Goal: Check status

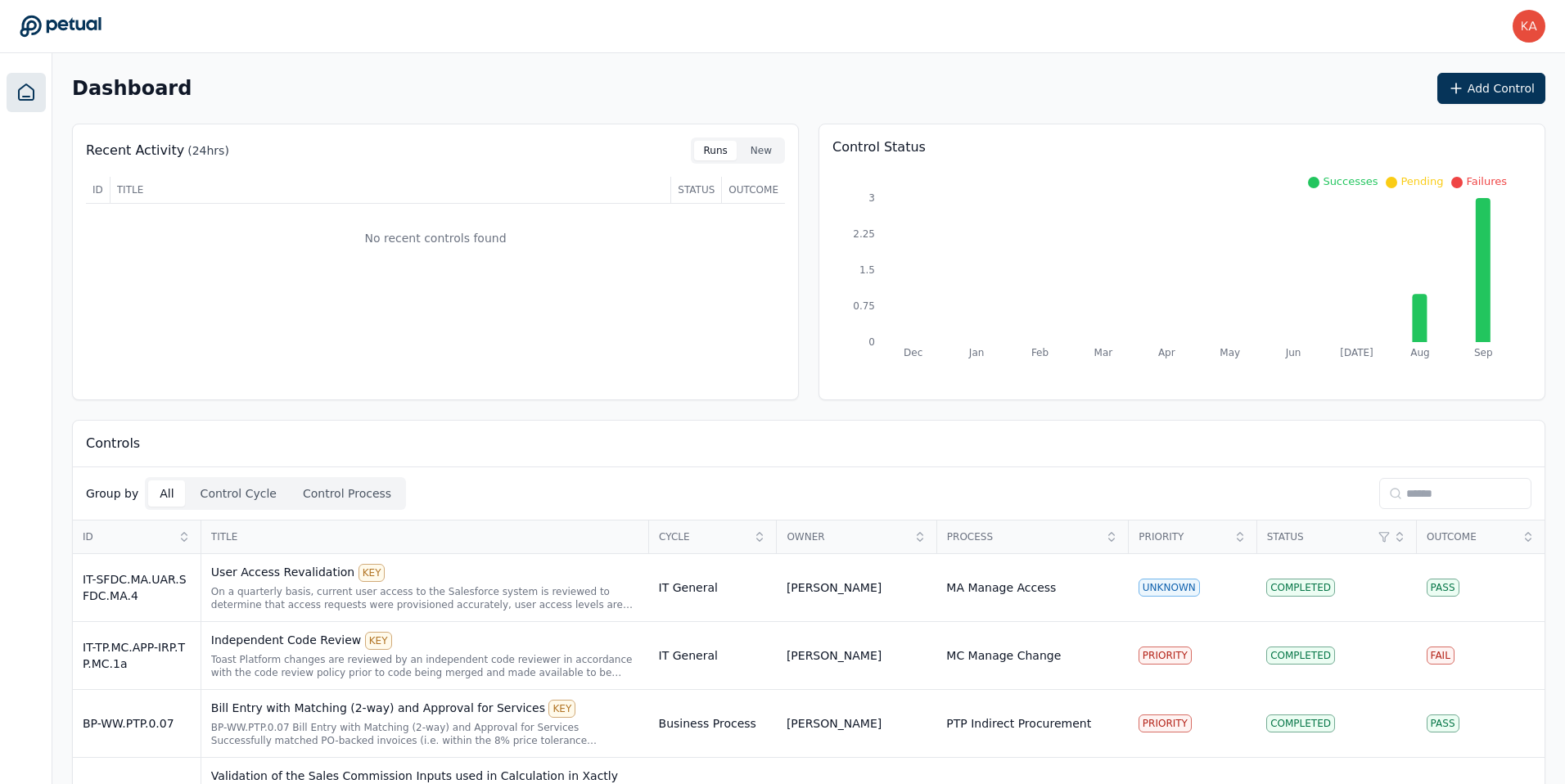
scroll to position [61, 0]
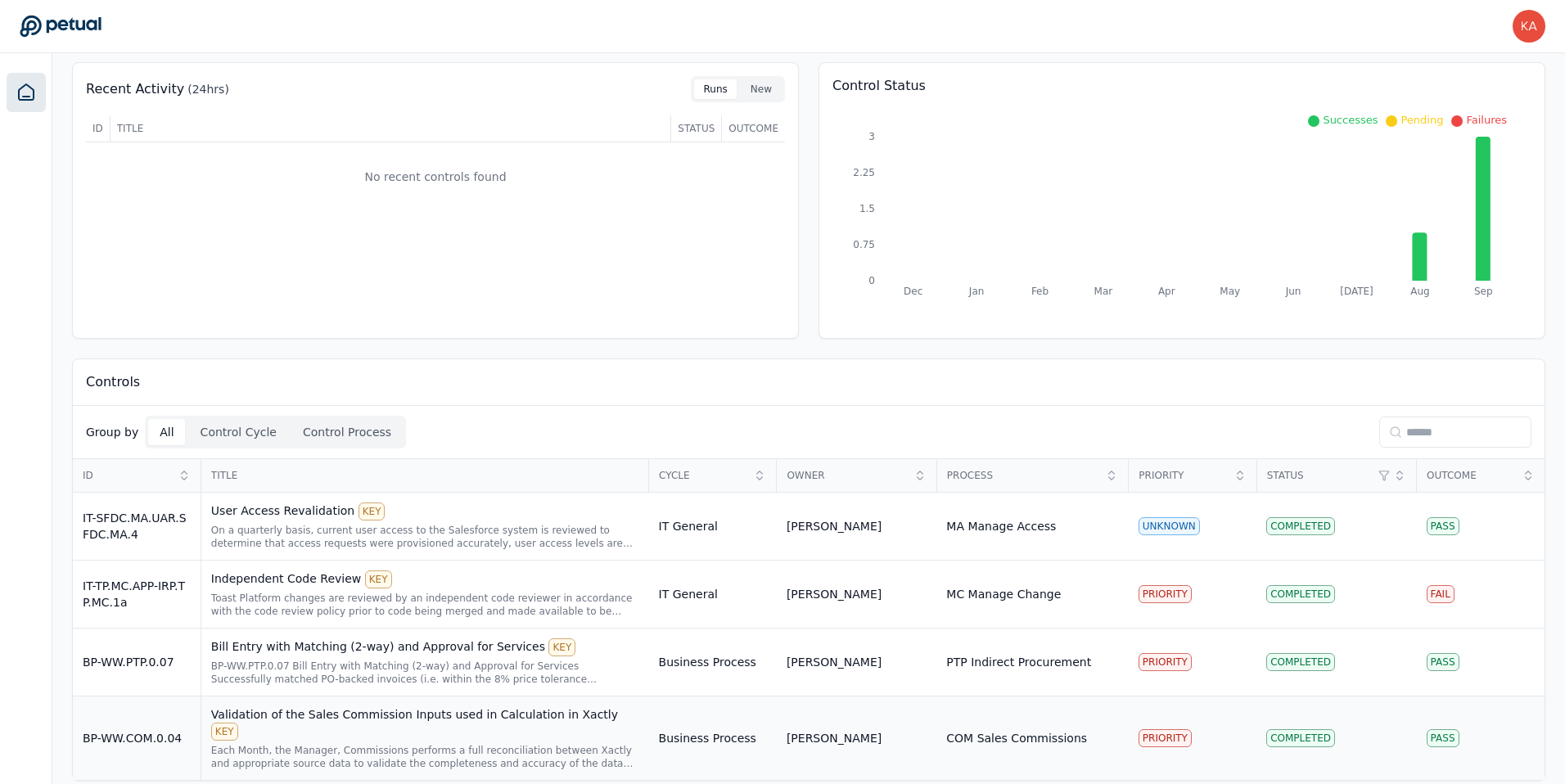
click at [436, 714] on div "Validation of the Sales Commission Inputs used in Calculation in Xactly KEY" at bounding box center [425, 723] width 428 height 35
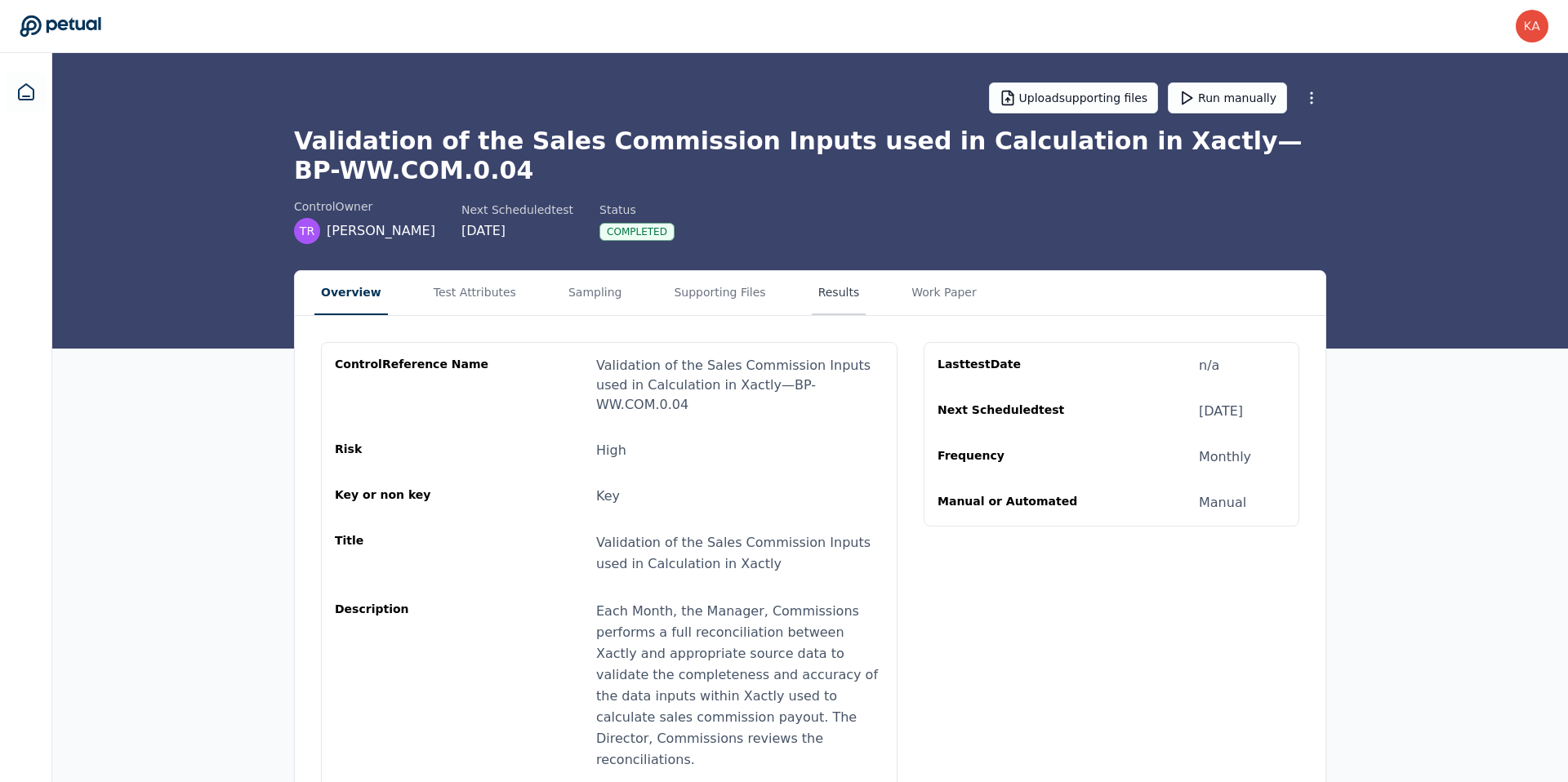
click at [812, 293] on button "Results" at bounding box center [839, 293] width 55 height 44
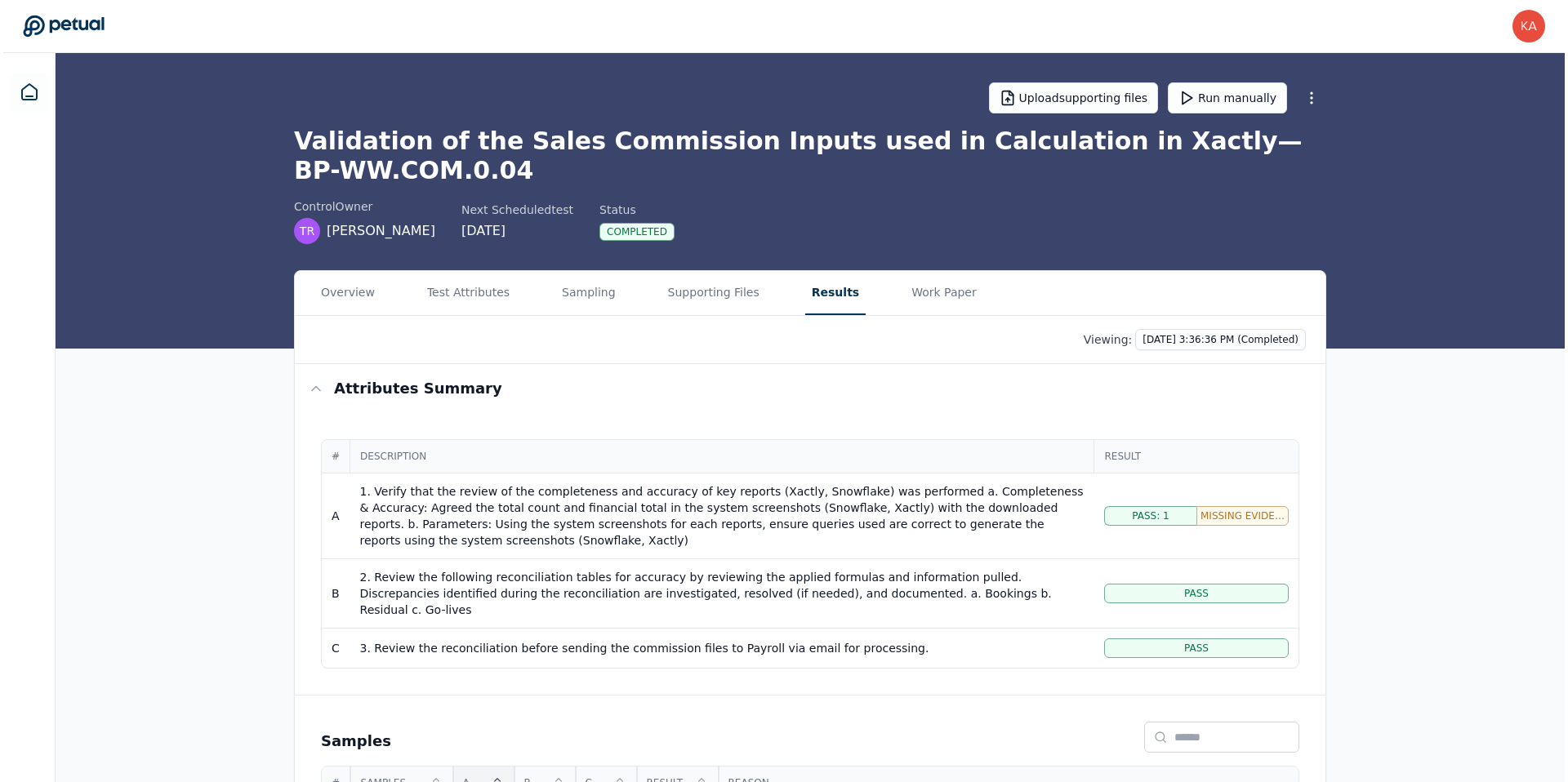
scroll to position [134, 0]
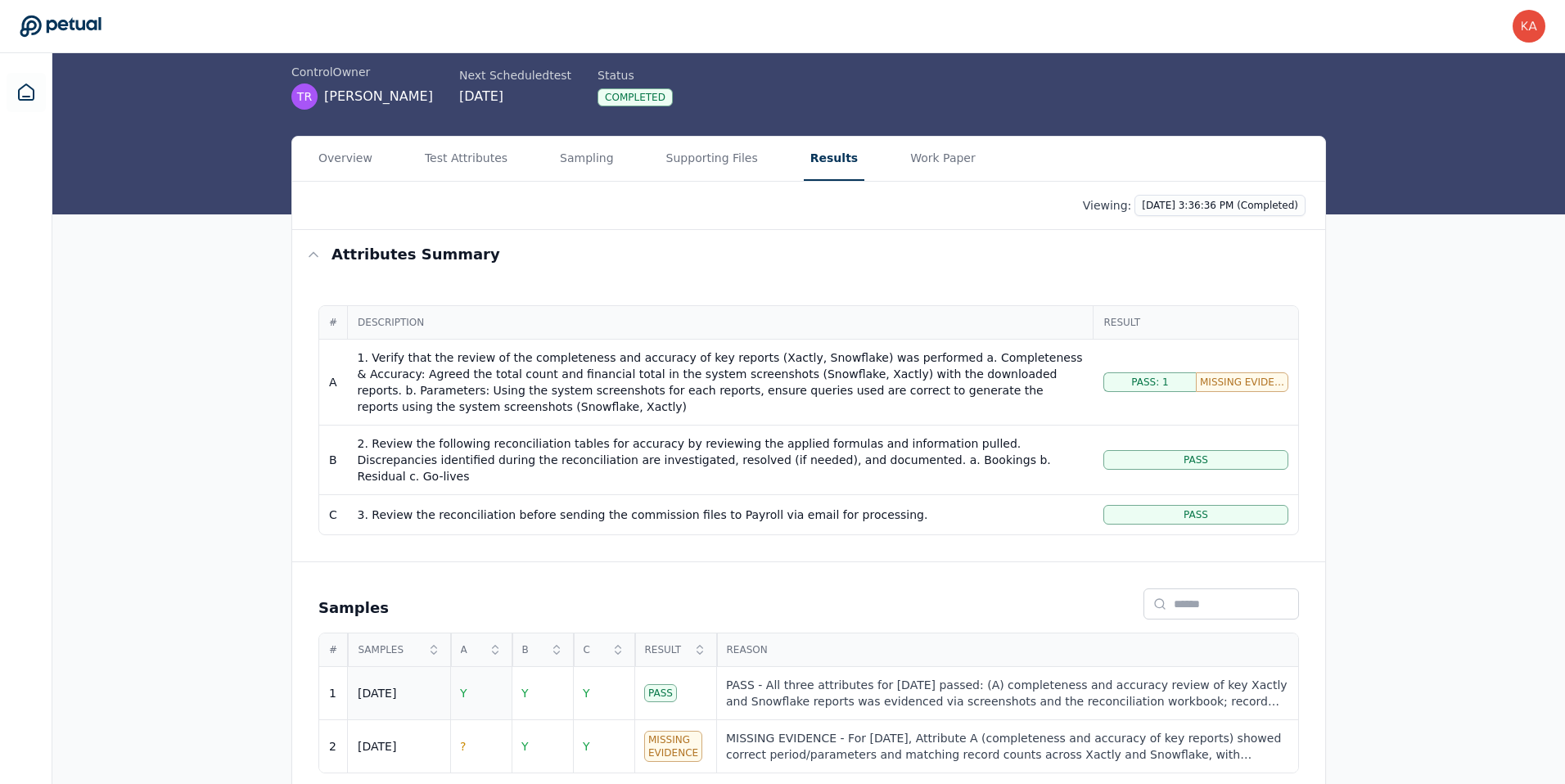
click at [462, 686] on span "Y" at bounding box center [463, 693] width 8 height 13
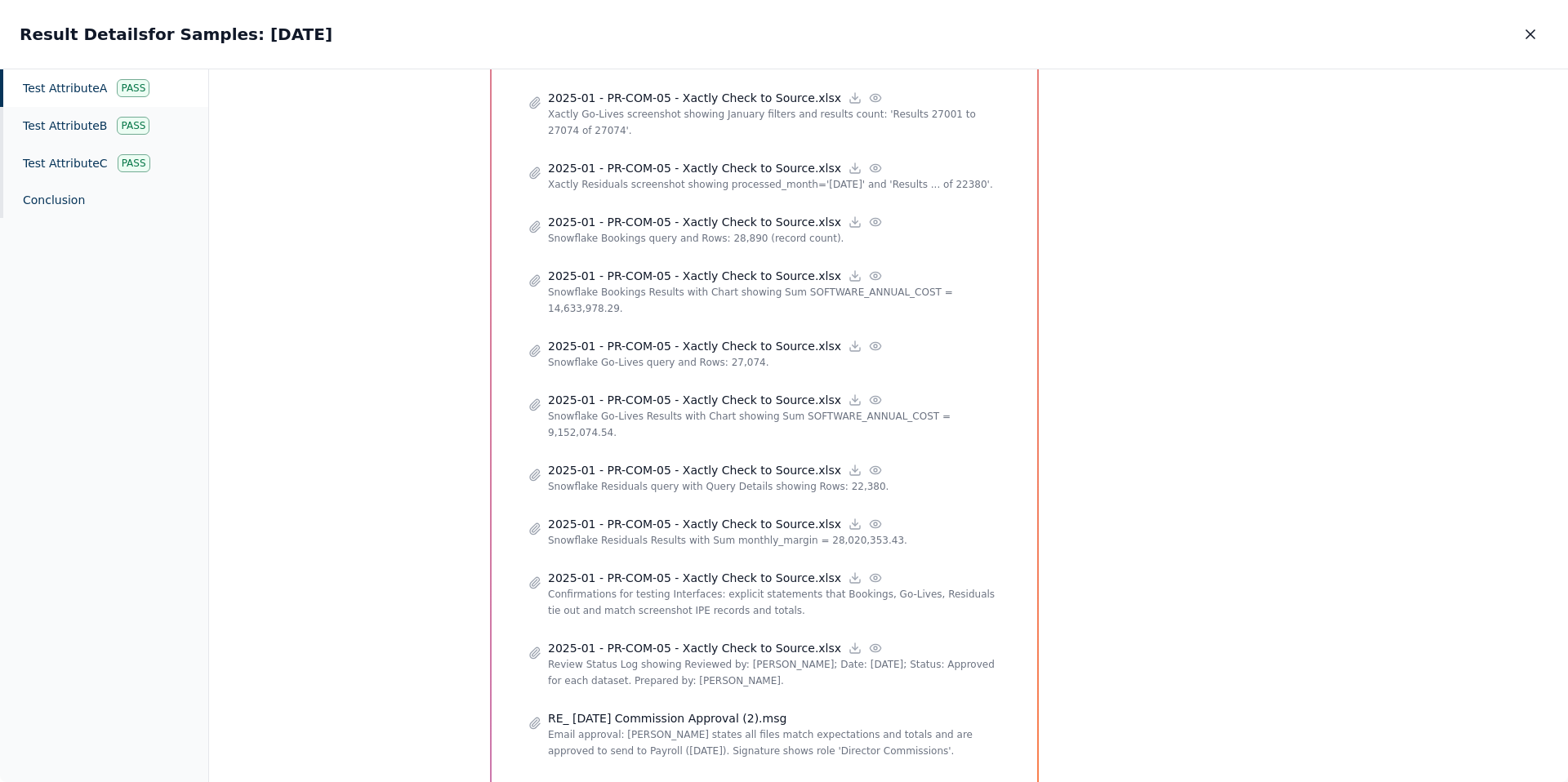
scroll to position [1309, 0]
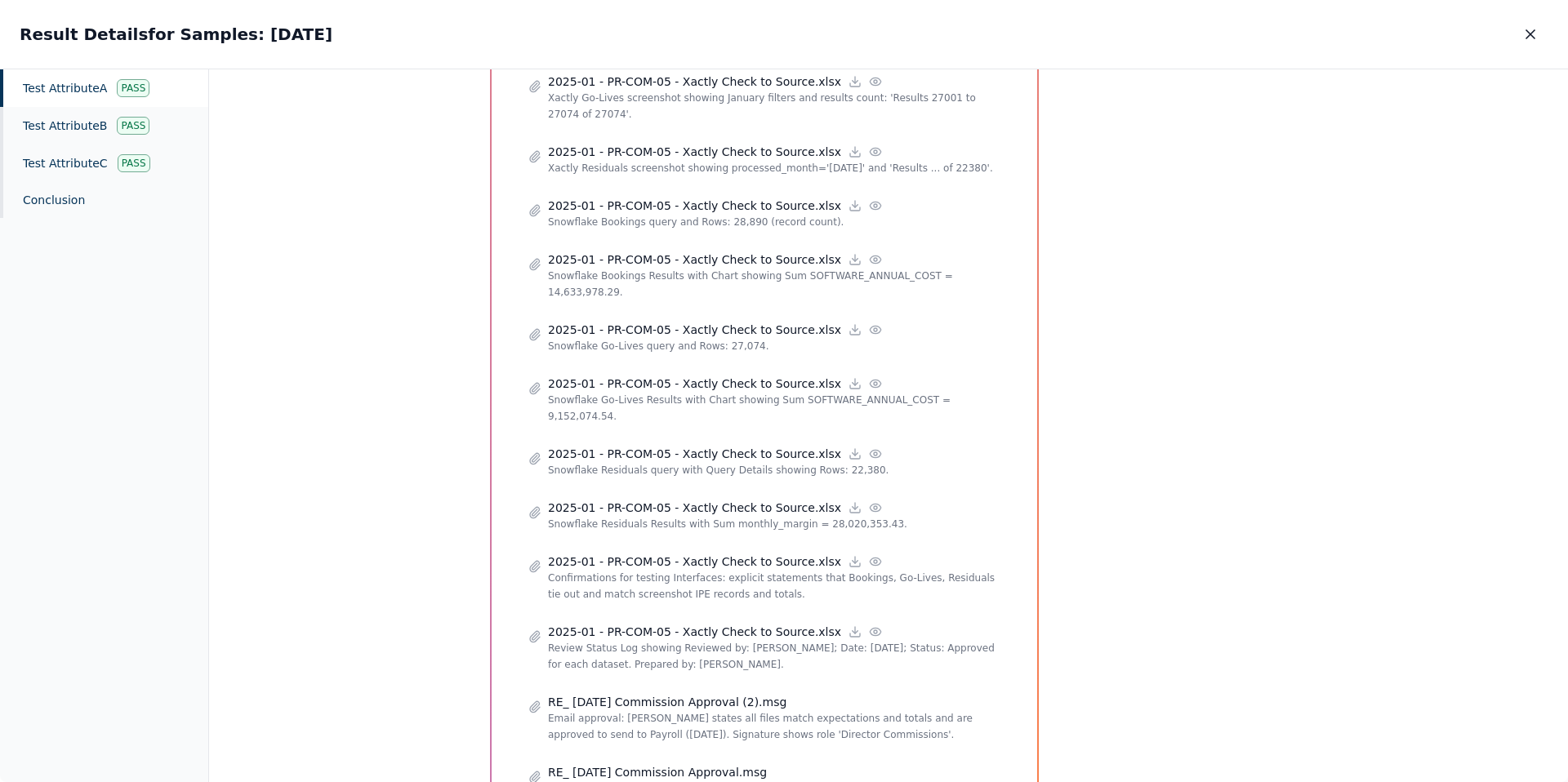
click at [376, 515] on div "Test Attribute A : 1. Verify that the review of the completeness and accuracy o…" at bounding box center [888, 426] width 1359 height 713
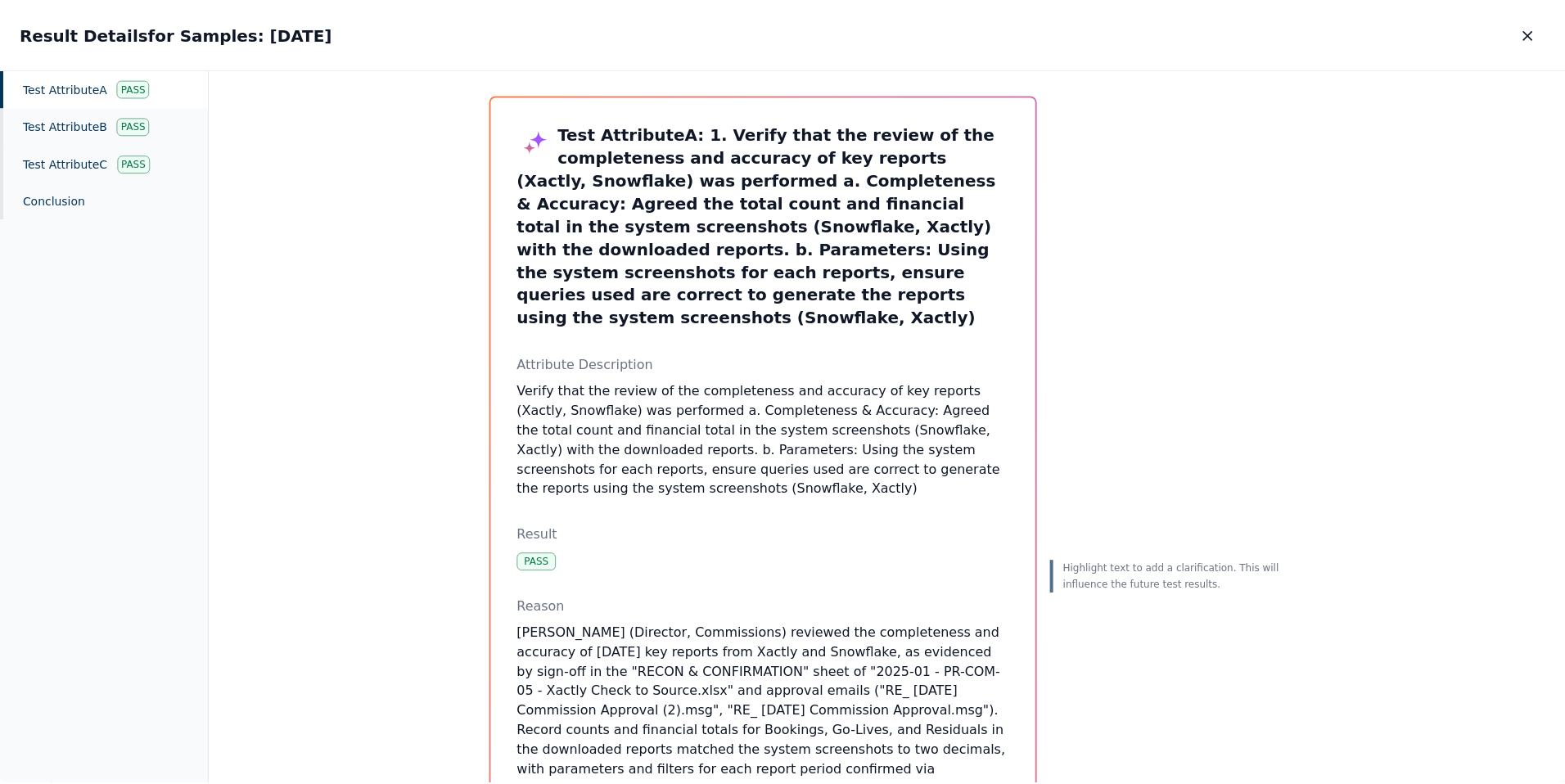
scroll to position [0, 0]
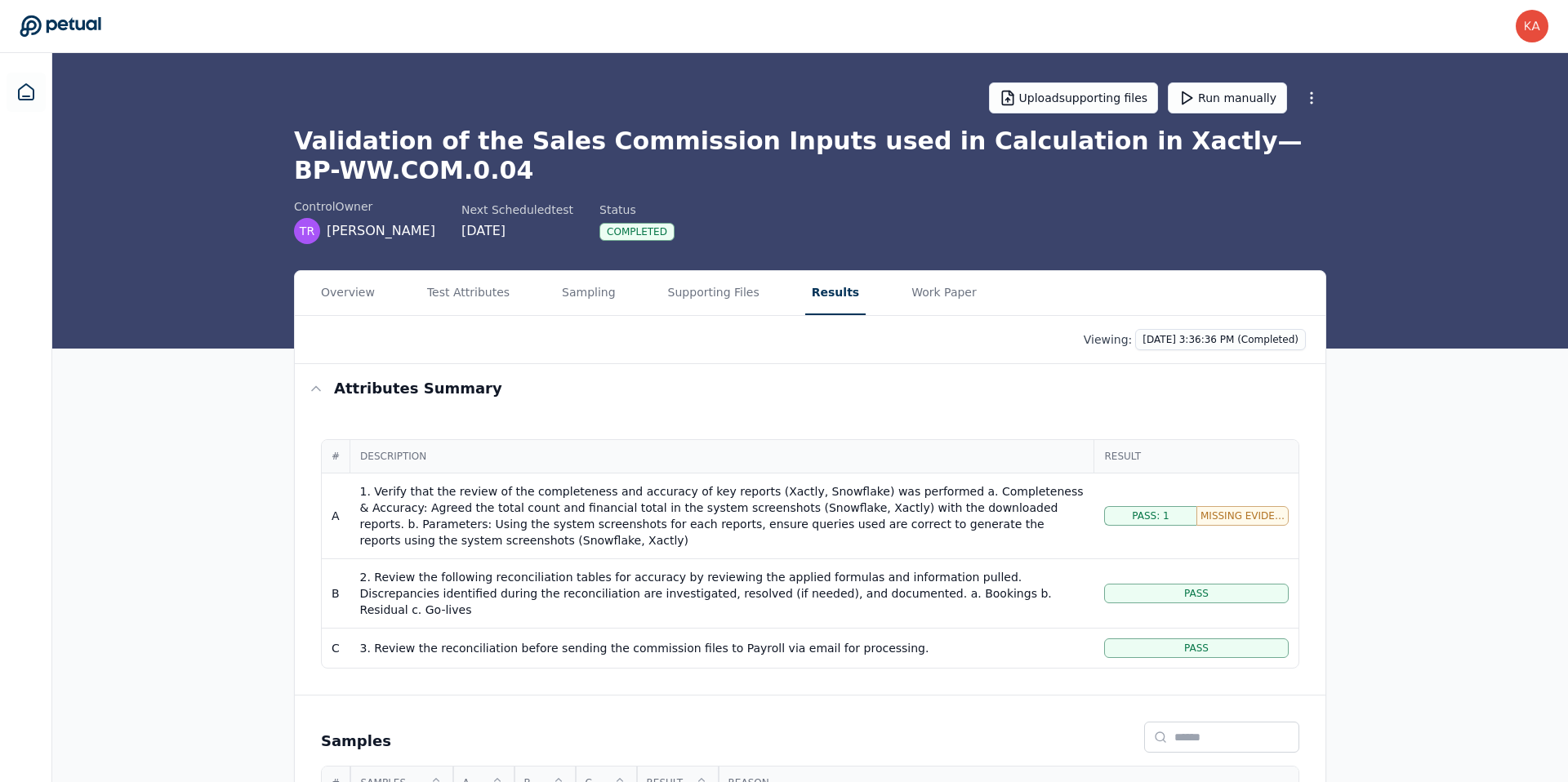
click at [949, 155] on main "Upload supporting files Run manually Validation of the Sales Commission Inputs …" at bounding box center [810, 493] width 1516 height 880
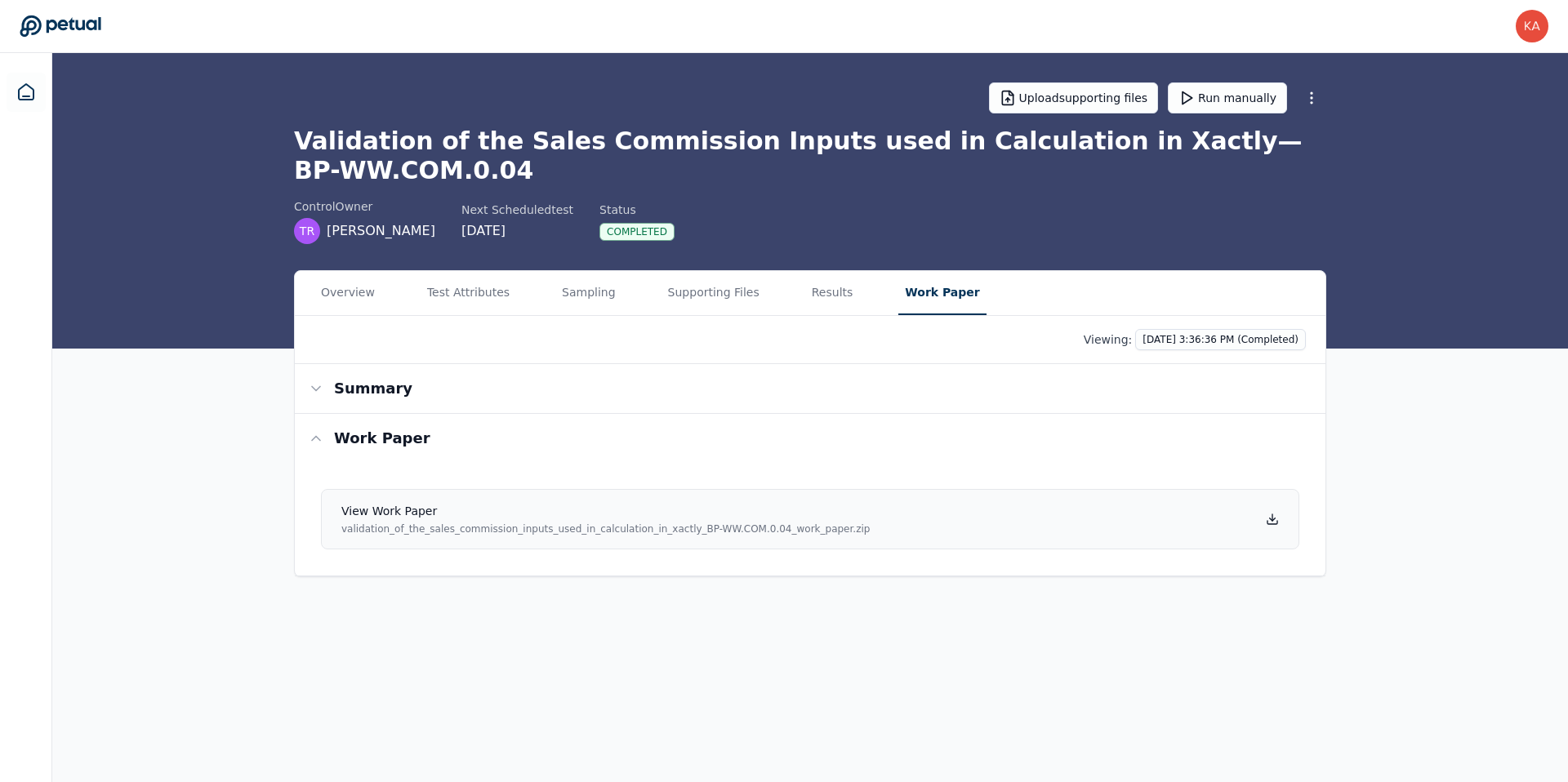
click at [1275, 518] on icon at bounding box center [1272, 519] width 6 height 3
click at [462, 300] on button "Test Attributes" at bounding box center [469, 293] width 96 height 44
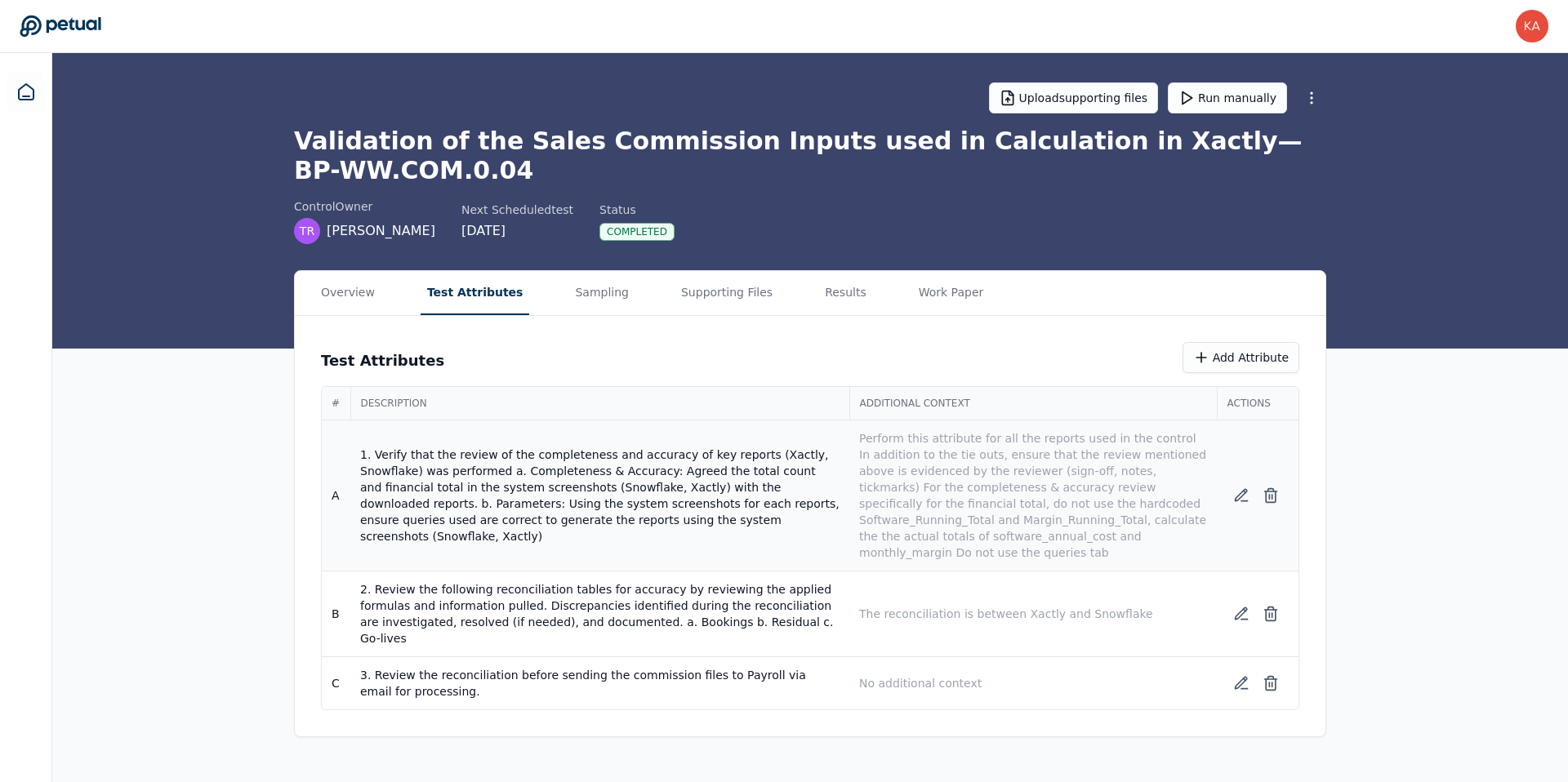
click at [723, 566] on td "1. Verify that the review of the completeness and accuracy of key reports (Xact…" at bounding box center [600, 496] width 499 height 151
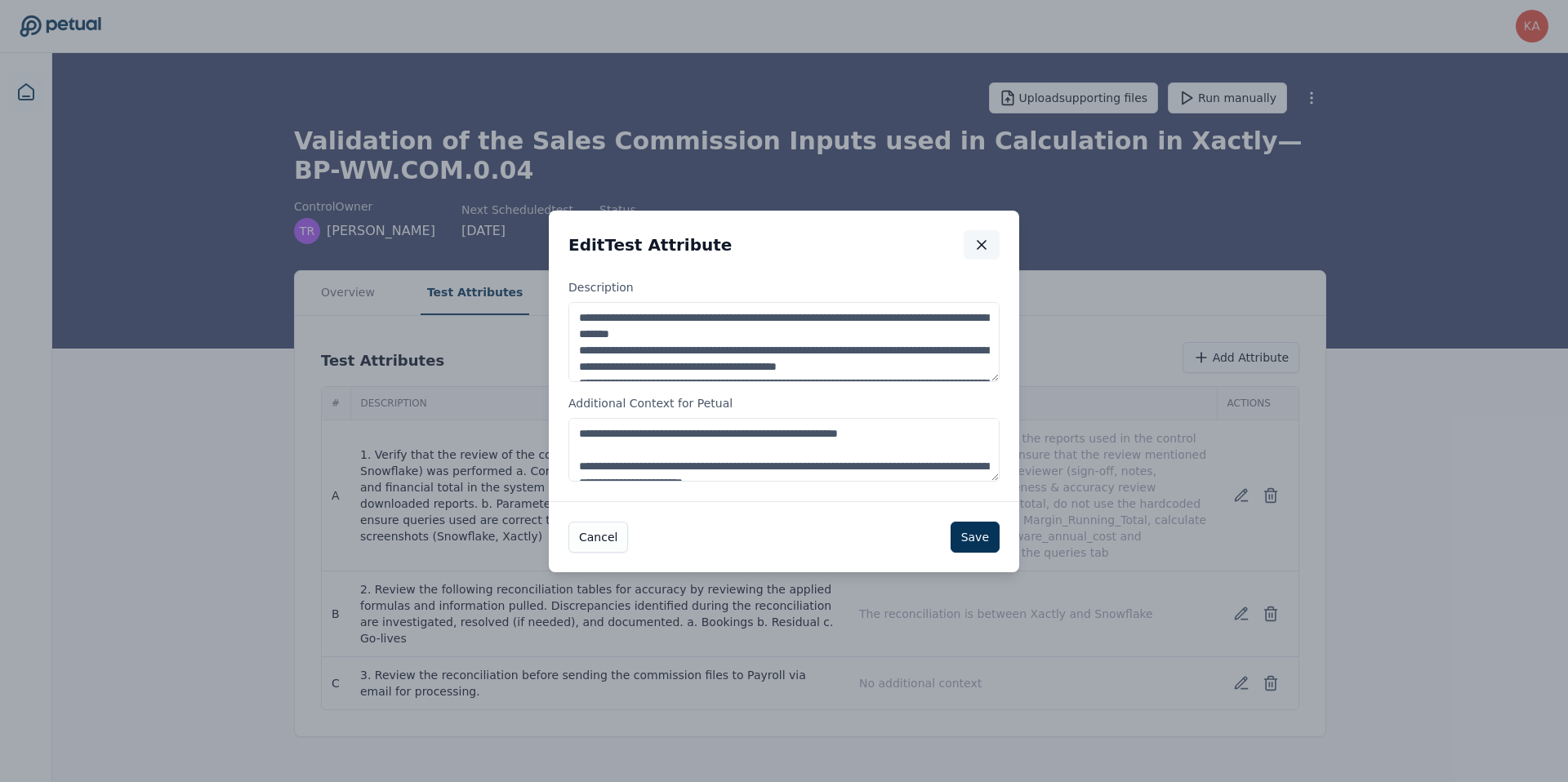
click at [979, 249] on icon "button" at bounding box center [981, 244] width 16 height 16
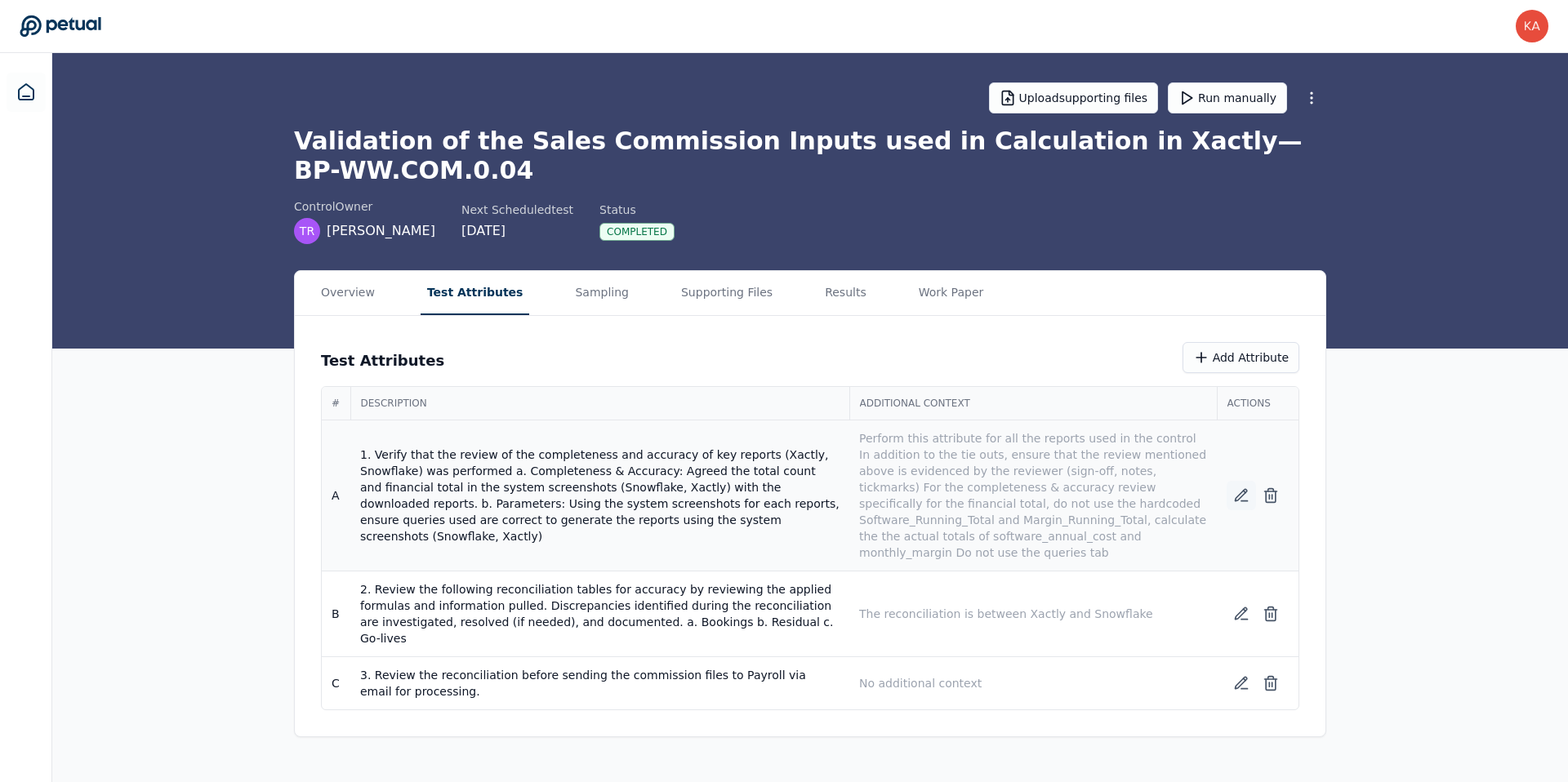
click at [1235, 494] on icon at bounding box center [1241, 495] width 16 height 16
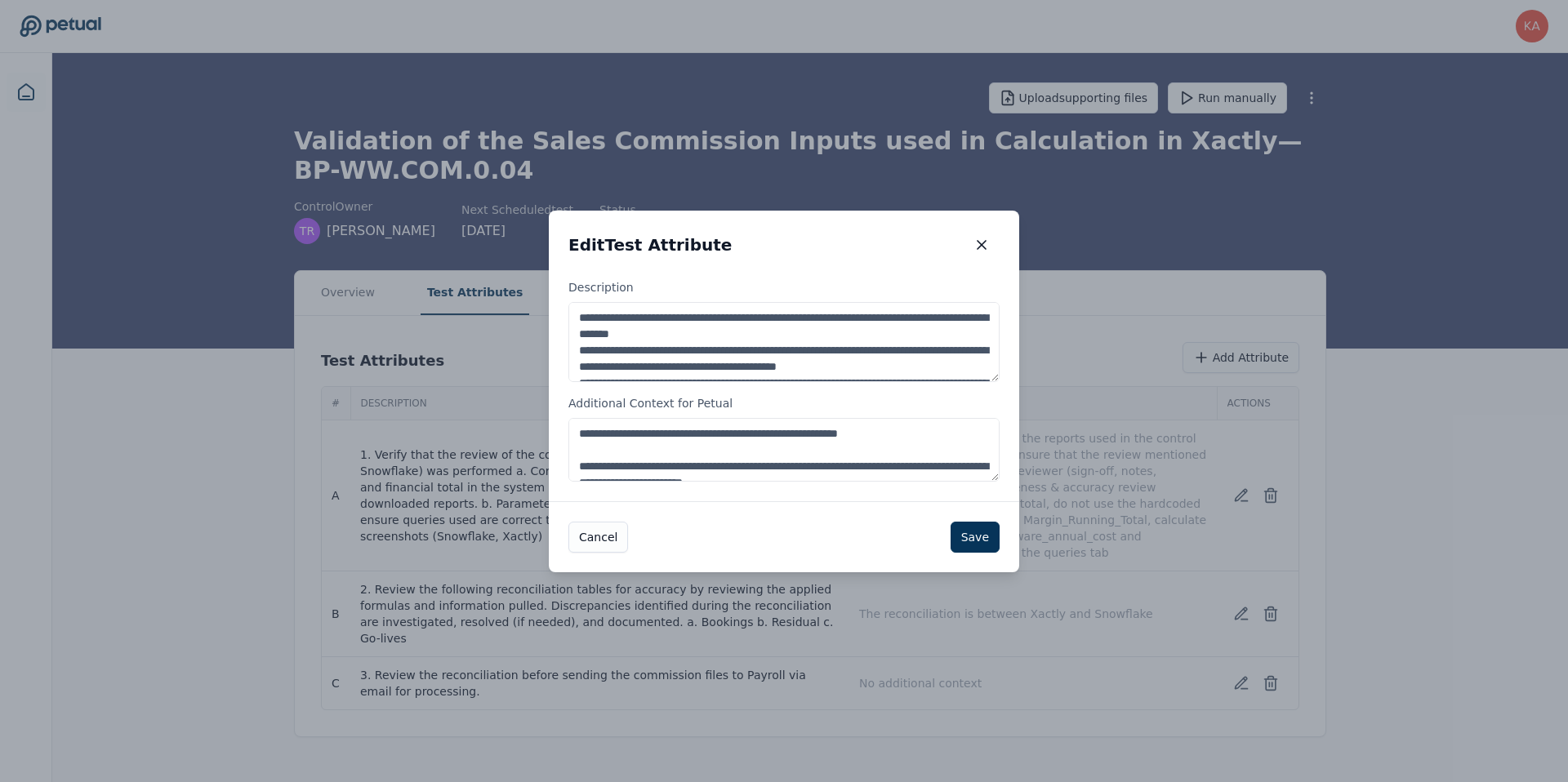
click at [694, 445] on textarea "**********" at bounding box center [783, 450] width 431 height 64
